Goal: Information Seeking & Learning: Learn about a topic

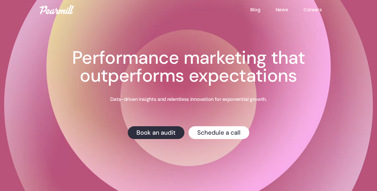
click at [310, 8] on link "Careers" at bounding box center [320, 9] width 34 height 7
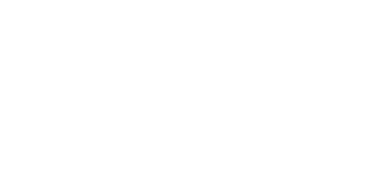
scroll to position [146, 0]
